Goal: Task Accomplishment & Management: Use online tool/utility

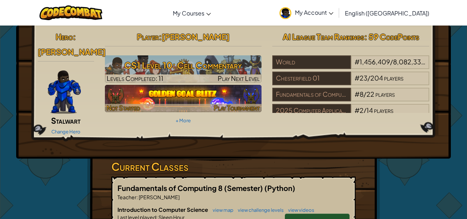
scroll to position [3, 0]
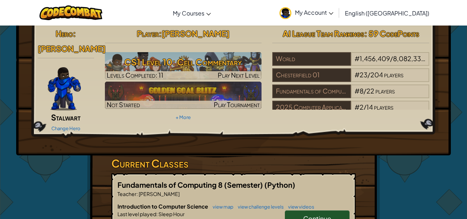
click at [298, 210] on link "Continue" at bounding box center [317, 218] width 65 height 17
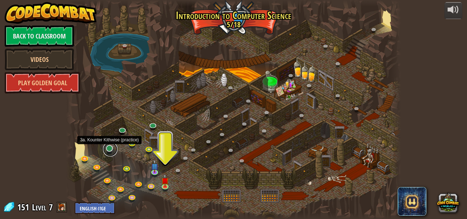
click at [110, 148] on link at bounding box center [110, 149] width 14 height 14
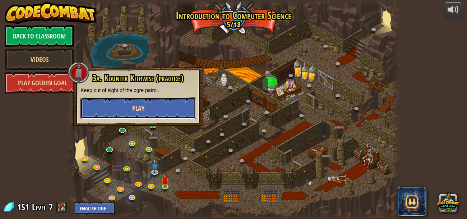
click at [132, 112] on button "Play" at bounding box center [138, 108] width 116 height 22
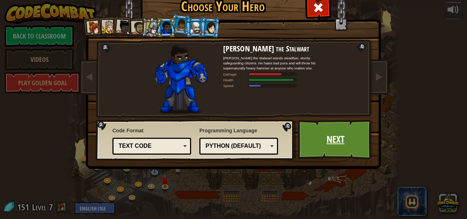
click at [307, 141] on link "Next" at bounding box center [335, 140] width 75 height 40
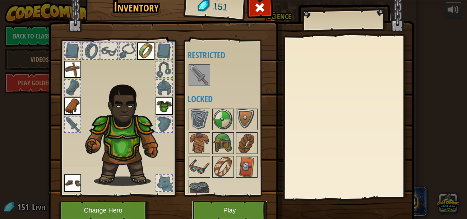
click at [241, 207] on button "Play" at bounding box center [229, 211] width 75 height 20
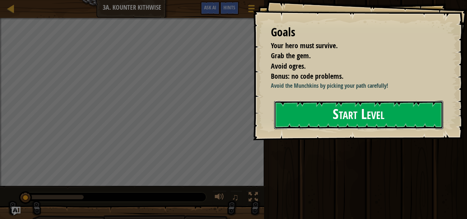
click at [406, 125] on button "Start Level" at bounding box center [358, 115] width 169 height 28
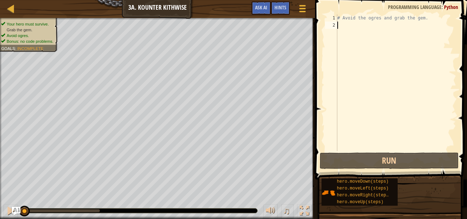
type textarea "m"
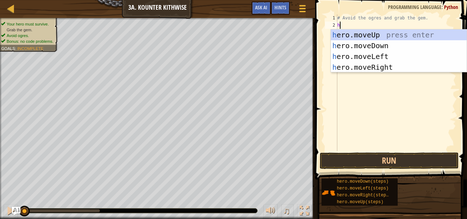
type textarea "he"
click at [407, 44] on div "he ro.moveUp press enter he ro.moveDown press enter he ro.moveLeft press enter …" at bounding box center [399, 61] width 136 height 65
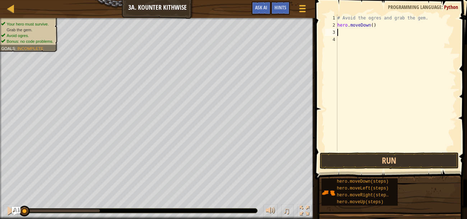
click at [371, 25] on div "# Avoid the ogres and grab the gem. hero . moveDown ( )" at bounding box center [396, 89] width 120 height 151
type textarea "hero.moveDown(2)"
type textarea "a"
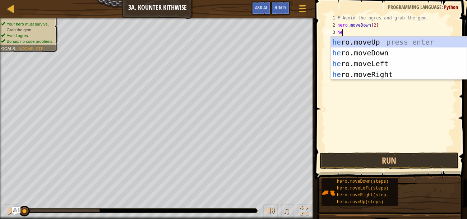
click at [376, 26] on div "# Avoid the ogres and grab the gem. hero . moveDown ( 2 ) he" at bounding box center [396, 89] width 120 height 151
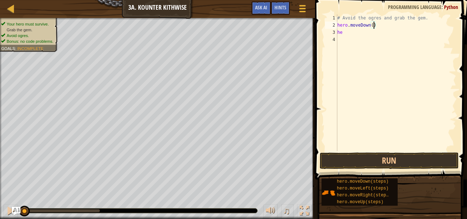
click at [367, 33] on div "# Avoid the ogres and grab the gem. hero . moveDown ( ) he" at bounding box center [396, 89] width 120 height 151
type textarea "hero"
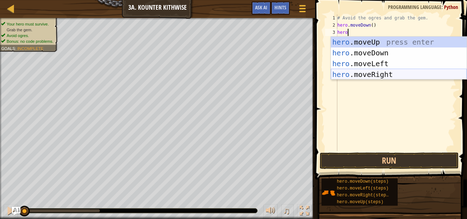
click at [385, 71] on div "hero .moveUp press enter hero .moveDown press enter hero .moveLeft press enter …" at bounding box center [399, 69] width 136 height 65
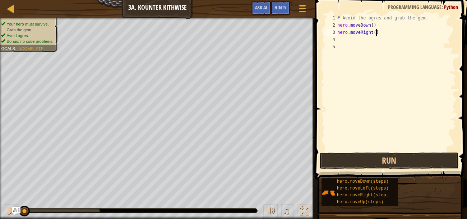
click at [375, 34] on div "# Avoid the ogres and grab the gem. hero . moveDown ( ) hero . moveRight ( )" at bounding box center [396, 89] width 120 height 151
click at [417, 161] on button "Run" at bounding box center [389, 160] width 139 height 17
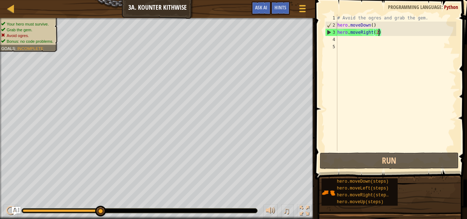
click at [373, 26] on div "# Avoid the ogres and grab the gem. hero . moveDown ( ) hero . moveRight ( 2 )" at bounding box center [396, 89] width 120 height 151
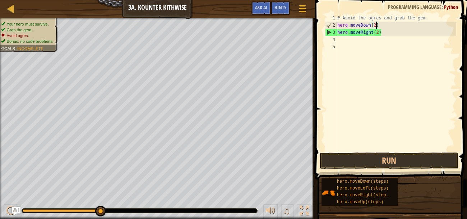
scroll to position [3, 3]
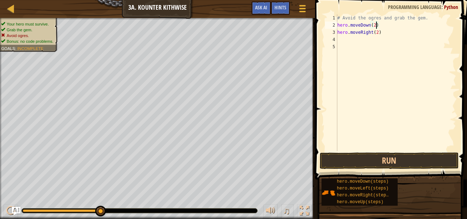
click at [379, 33] on div "# Avoid the ogres and grab the gem. hero . moveDown ( 2 ) hero . moveRight ( 2 )" at bounding box center [396, 89] width 120 height 151
type textarea "1"
click at [417, 67] on div "# Avoid the ogres and grab the gem. hero . moveDown ( 2 ) hero . moveRight ( ) 1" at bounding box center [396, 89] width 120 height 151
click at [376, 34] on div "# Avoid the ogres and grab the gem. hero . moveDown ( 2 ) hero . moveRight ( )" at bounding box center [396, 89] width 120 height 151
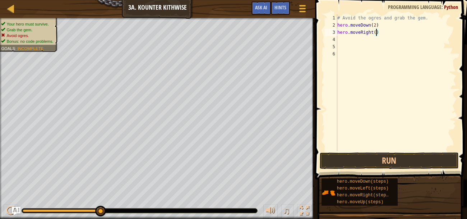
type textarea "hero.moveRight(1)"
click at [348, 40] on div "# Avoid the ogres and grab the gem. hero . moveDown ( 2 ) hero . moveRight ( 1 )" at bounding box center [396, 89] width 120 height 151
type textarea "g"
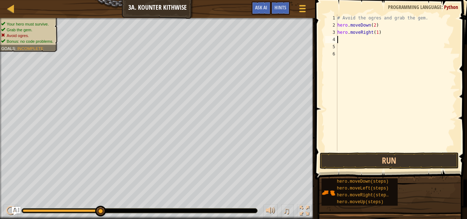
type textarea "he"
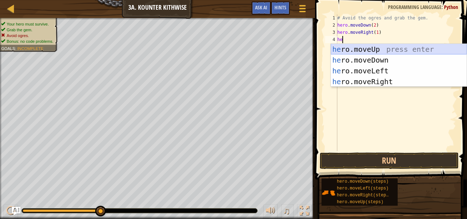
click at [363, 48] on div "he ro.moveUp press enter he ro.moveDown press enter he ro.moveLeft press enter …" at bounding box center [399, 76] width 136 height 65
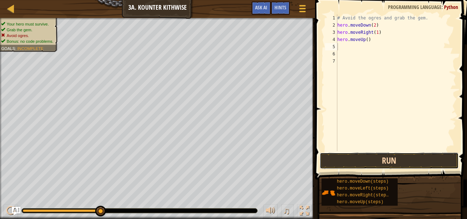
click at [357, 166] on button "Run" at bounding box center [389, 160] width 139 height 17
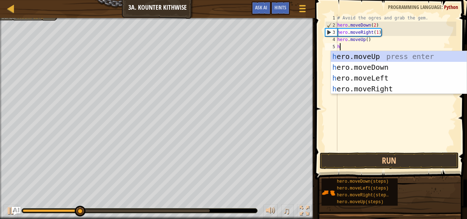
type textarea "he"
click at [404, 88] on div "he ro.moveUp press enter he ro.moveDown press enter he ro.moveLeft press enter …" at bounding box center [399, 83] width 136 height 65
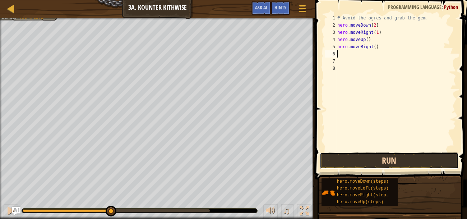
click at [418, 163] on button "Run" at bounding box center [389, 160] width 139 height 17
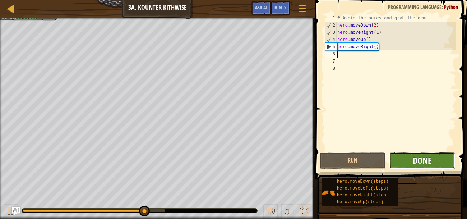
click at [431, 160] on span "Done" at bounding box center [422, 160] width 19 height 11
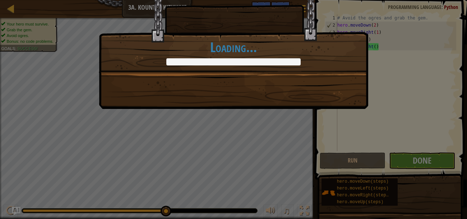
click at [363, 49] on h1 "Loading..." at bounding box center [233, 47] width 269 height 15
click at [423, 156] on div "Clean code: no code errors or warnings. +6 +10 Just try spelling counter clockw…" at bounding box center [233, 109] width 467 height 219
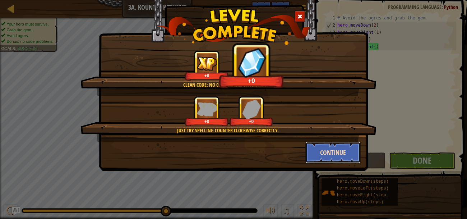
click at [350, 153] on button "Continue" at bounding box center [333, 153] width 56 height 22
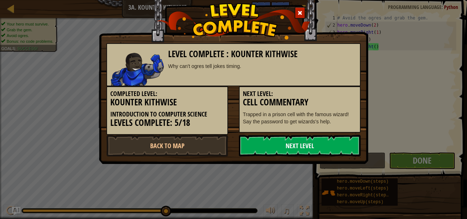
click at [279, 155] on link "Next Level" at bounding box center [300, 146] width 122 height 22
click at [276, 151] on link "Next Level" at bounding box center [300, 146] width 122 height 22
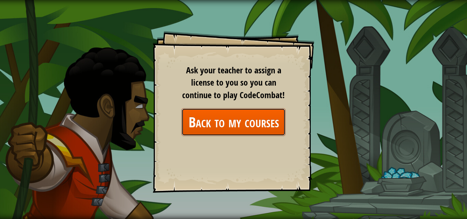
click at [241, 120] on link "Back to my courses" at bounding box center [233, 122] width 104 height 28
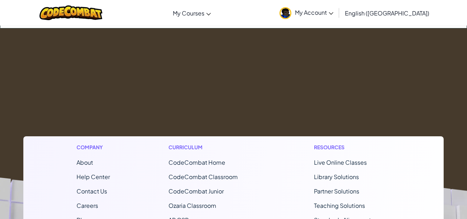
scroll to position [45, 0]
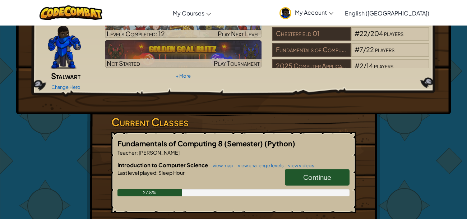
click at [321, 173] on span "Continue" at bounding box center [317, 177] width 28 height 8
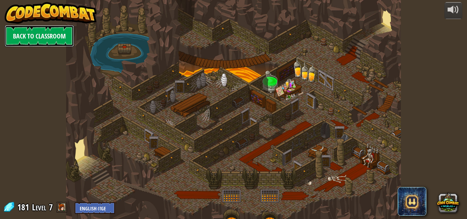
click at [51, 42] on link "Back to Classroom" at bounding box center [39, 36] width 69 height 22
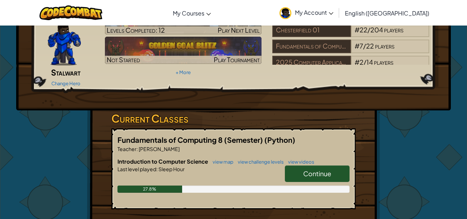
scroll to position [50, 0]
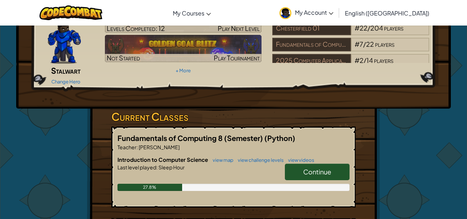
click at [290, 164] on link "Continue" at bounding box center [317, 172] width 65 height 17
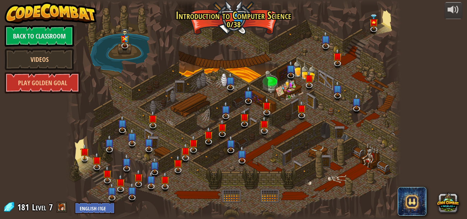
click at [290, 157] on div at bounding box center [233, 109] width 335 height 219
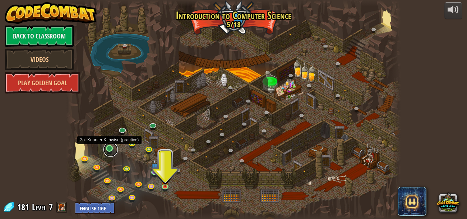
click at [108, 148] on link at bounding box center [110, 149] width 14 height 14
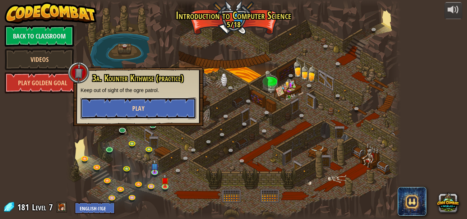
click at [157, 105] on button "Play" at bounding box center [138, 108] width 116 height 22
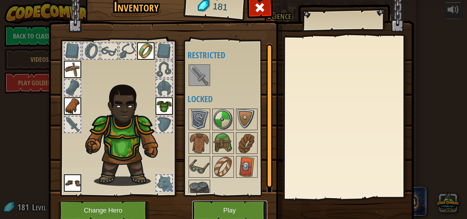
click at [250, 211] on button "Play" at bounding box center [229, 211] width 75 height 20
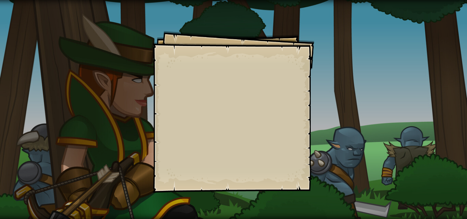
click at [174, 120] on div "Goals Start Level Error loading from server. Try refreshing the page. You'll ne…" at bounding box center [234, 112] width 162 height 162
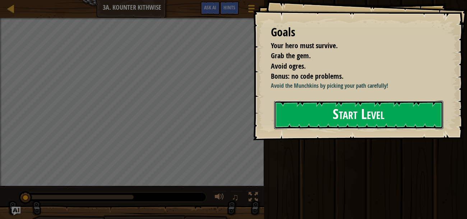
click at [291, 117] on button "Start Level" at bounding box center [358, 115] width 169 height 28
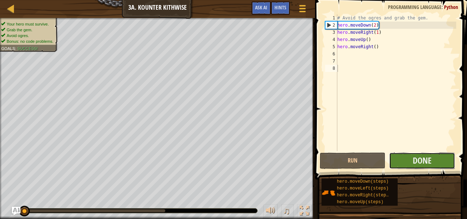
click at [433, 160] on button "Done" at bounding box center [422, 160] width 66 height 17
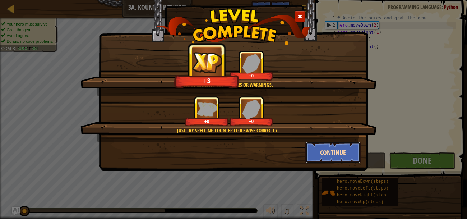
click at [333, 154] on button "Continue" at bounding box center [333, 153] width 56 height 22
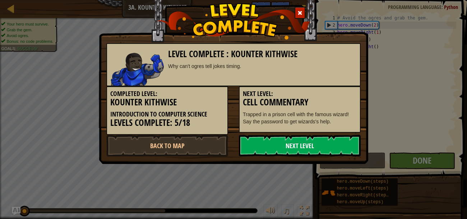
click at [333, 153] on link "Next Level" at bounding box center [300, 146] width 122 height 22
click at [317, 146] on link "Next Level" at bounding box center [300, 146] width 122 height 22
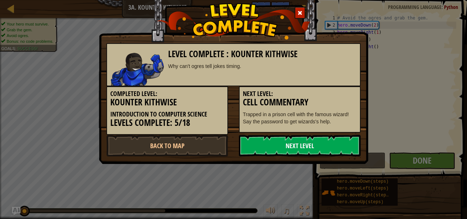
click at [317, 146] on link "Next Level" at bounding box center [300, 146] width 122 height 22
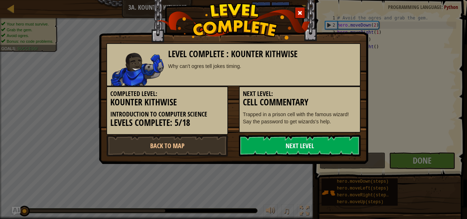
click at [317, 146] on link "Next Level" at bounding box center [300, 146] width 122 height 22
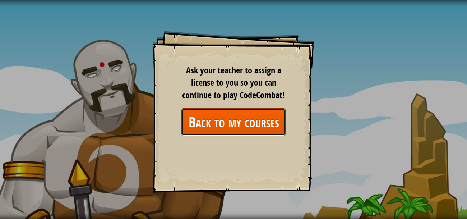
click at [263, 126] on link "Back to my courses" at bounding box center [233, 122] width 104 height 28
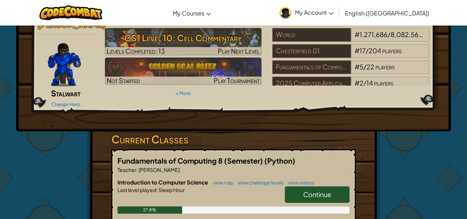
scroll to position [28, 0]
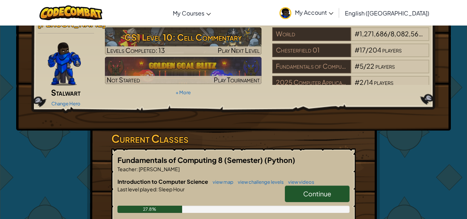
click at [311, 189] on span "Continue" at bounding box center [317, 193] width 28 height 8
